Goal: Use online tool/utility: Utilize a website feature to perform a specific function

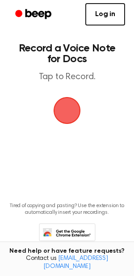
click at [69, 117] on span "button" at bounding box center [67, 110] width 39 height 39
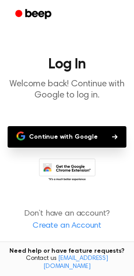
click at [63, 134] on button "Continue with Google" at bounding box center [67, 136] width 119 height 21
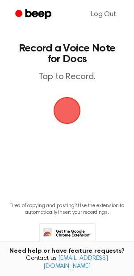
click at [70, 114] on span "button" at bounding box center [67, 111] width 36 height 36
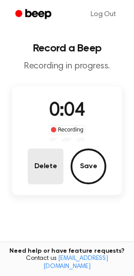
click at [47, 171] on button "Delete" at bounding box center [46, 167] width 36 height 36
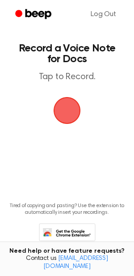
click at [62, 118] on span "button" at bounding box center [67, 110] width 29 height 29
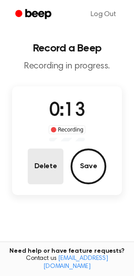
click at [48, 161] on button "Delete" at bounding box center [46, 167] width 36 height 36
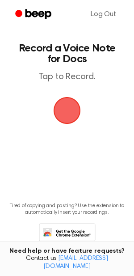
click at [66, 110] on span "button" at bounding box center [67, 111] width 50 height 50
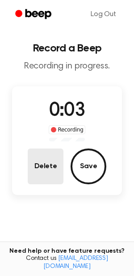
click at [51, 169] on button "Delete" at bounding box center [46, 167] width 36 height 36
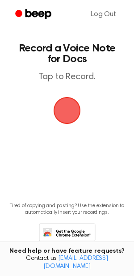
click at [66, 112] on span "button" at bounding box center [67, 110] width 33 height 33
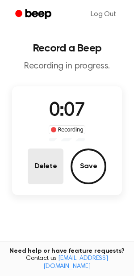
click at [53, 158] on button "Delete" at bounding box center [46, 167] width 36 height 36
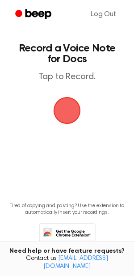
click at [66, 117] on span "button" at bounding box center [67, 110] width 30 height 30
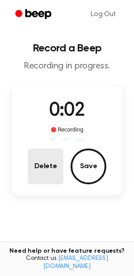
click at [47, 155] on button "Delete" at bounding box center [46, 167] width 36 height 36
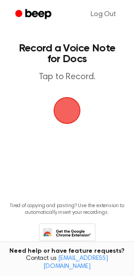
click at [74, 116] on span "button" at bounding box center [67, 110] width 45 height 45
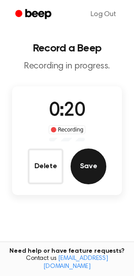
click at [88, 163] on button "Save" at bounding box center [89, 167] width 36 height 36
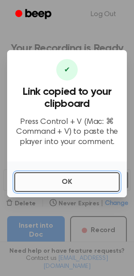
click at [45, 180] on button "OK" at bounding box center [67, 182] width 106 height 20
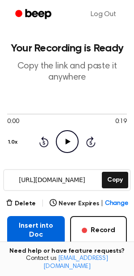
click at [35, 230] on button "Insert into Doc" at bounding box center [36, 230] width 58 height 29
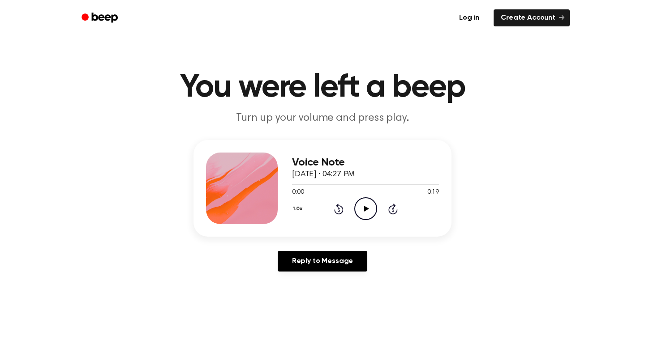
click at [364, 211] on icon "Play Audio" at bounding box center [365, 208] width 23 height 23
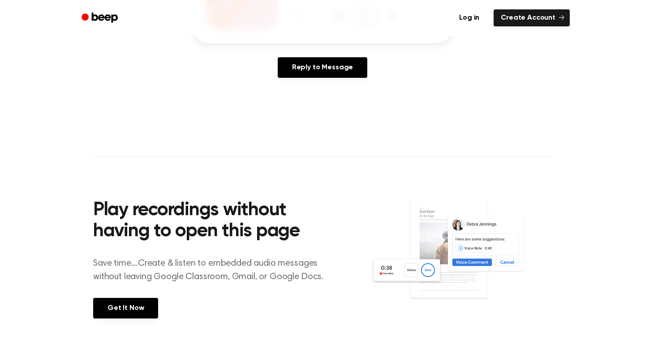
scroll to position [209, 0]
